Goal: Find specific page/section: Find specific page/section

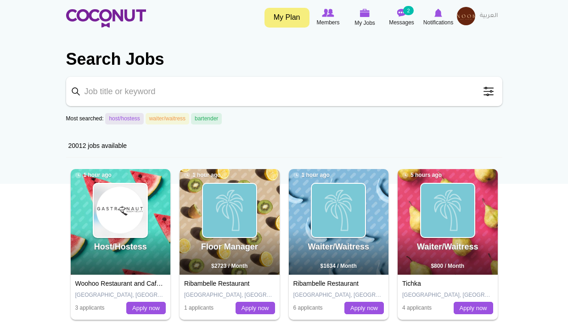
click at [464, 14] on img at bounding box center [466, 16] width 18 height 18
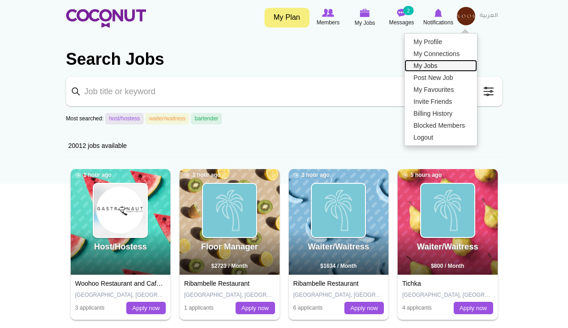
click at [427, 62] on link "My Jobs" at bounding box center [441, 66] width 73 height 12
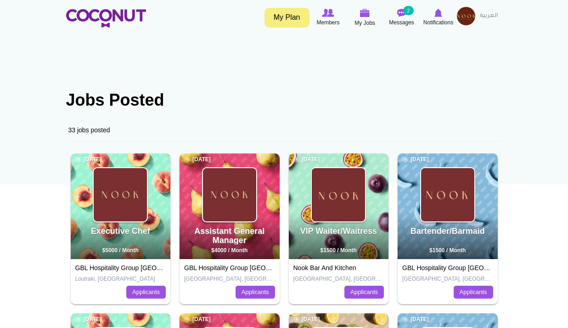
click at [465, 19] on img at bounding box center [466, 16] width 18 height 18
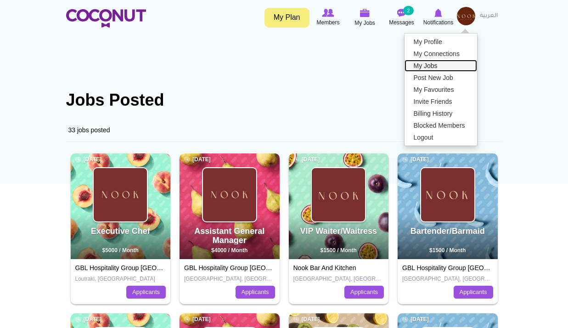
click at [443, 62] on link "My Jobs" at bounding box center [441, 66] width 73 height 12
